Goal: Check status: Check status

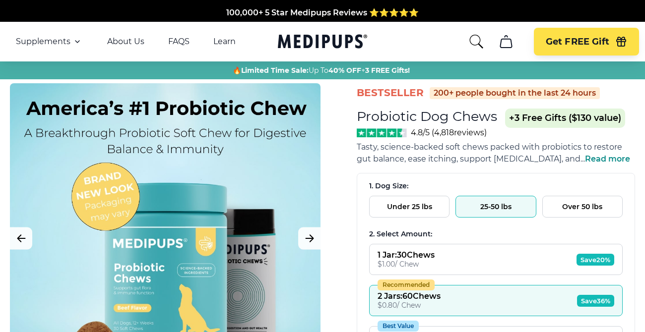
click at [470, 41] on icon "search" at bounding box center [476, 42] width 16 height 16
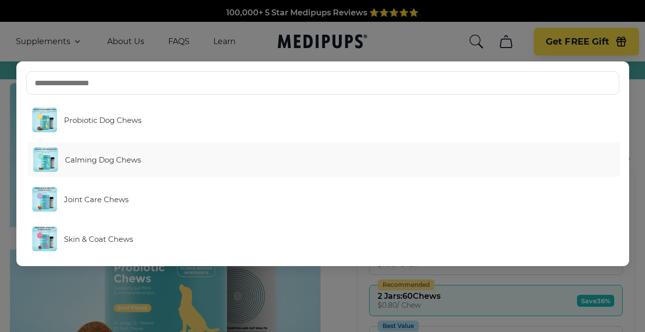
click at [104, 166] on link "Calming Dog Chews" at bounding box center [323, 159] width 593 height 35
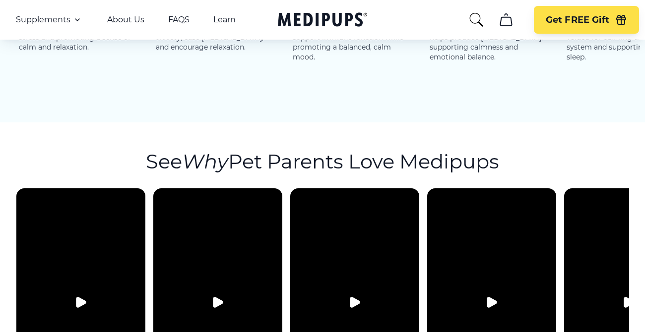
scroll to position [1517, 0]
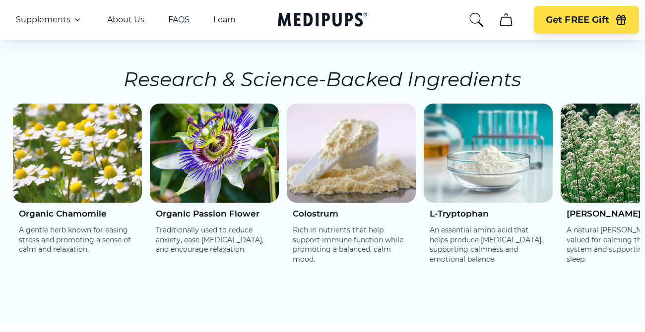
click at [124, 26] on nav "Supplements Supplements Probiotics & Gut Health Tasty, science-backed soft chew…" at bounding box center [322, 20] width 645 height 40
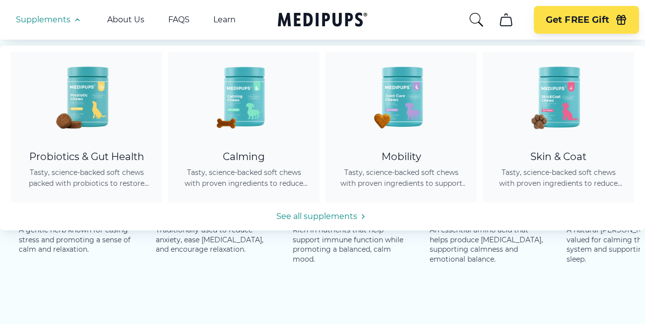
click at [62, 20] on span "Supplements" at bounding box center [43, 20] width 55 height 10
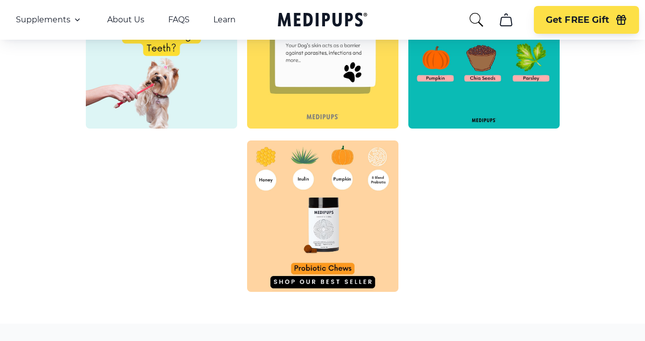
scroll to position [3362, 0]
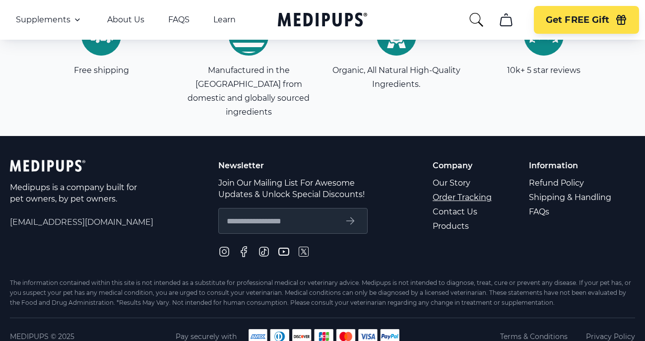
click at [460, 190] on link "Order Tracking" at bounding box center [462, 197] width 60 height 14
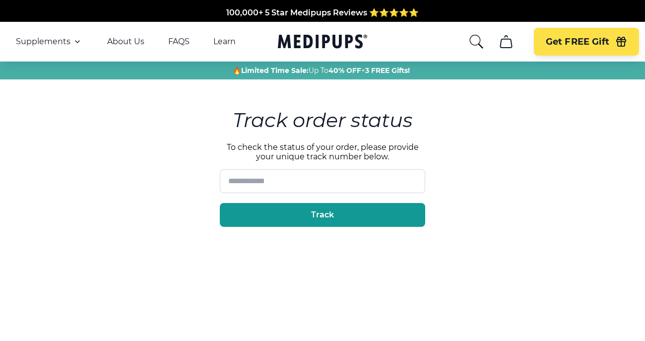
click at [277, 179] on input at bounding box center [322, 181] width 205 height 24
